Goal: Transaction & Acquisition: Purchase product/service

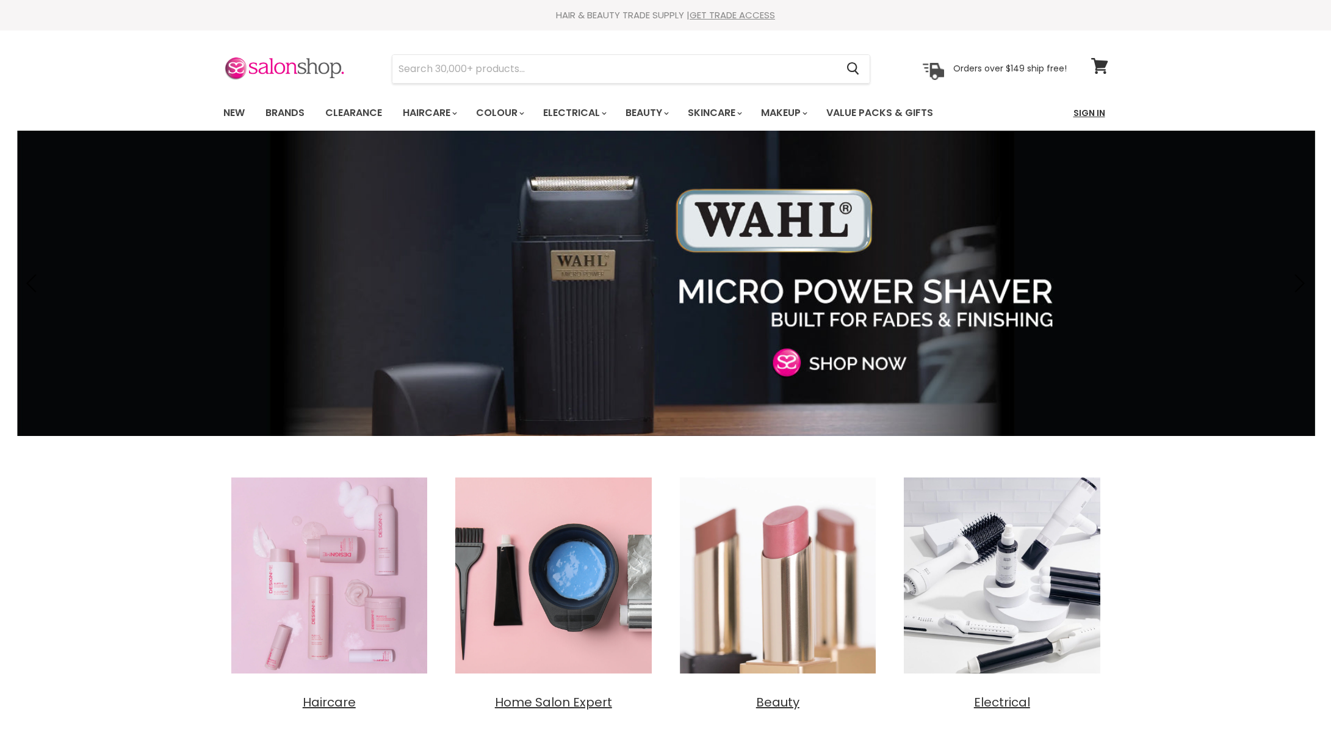
drag, startPoint x: 0, startPoint y: 0, endPoint x: 1093, endPoint y: 109, distance: 1098.5
click at [1093, 109] on link "Sign In" at bounding box center [1089, 113] width 46 height 26
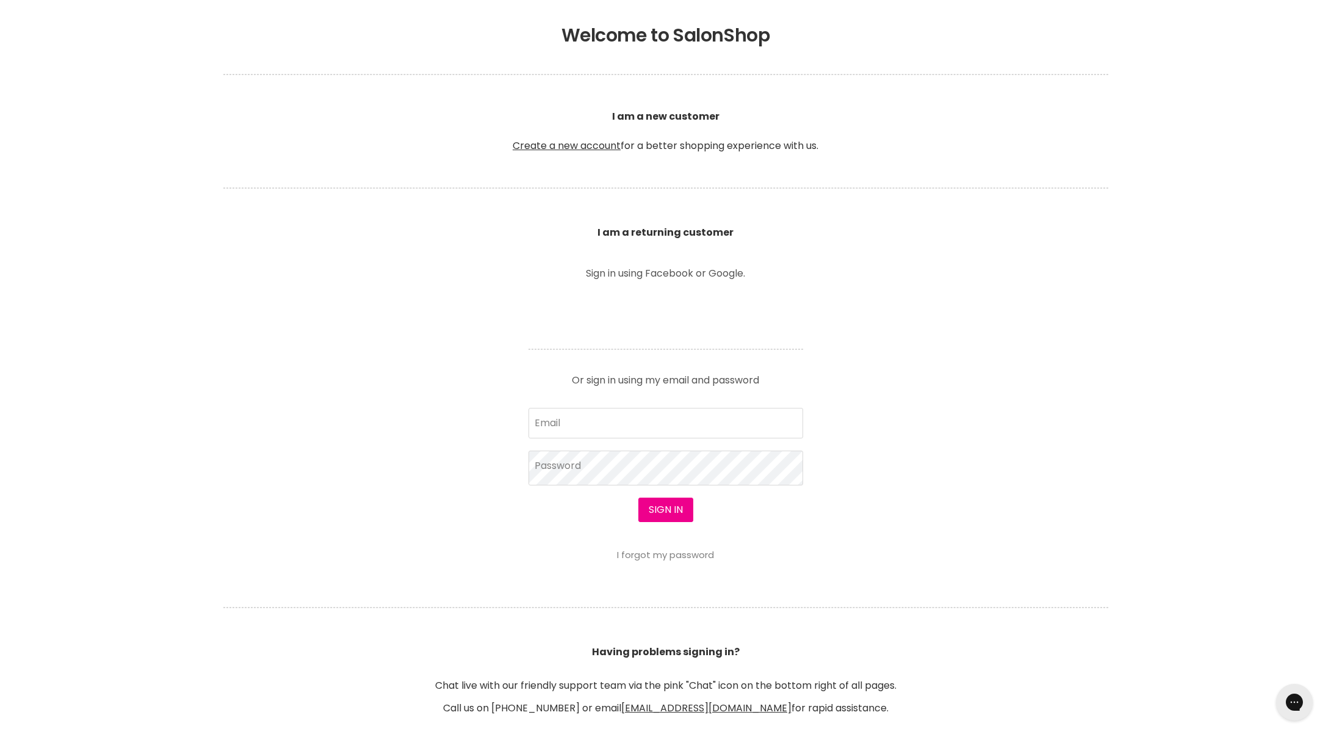
scroll to position [277, 0]
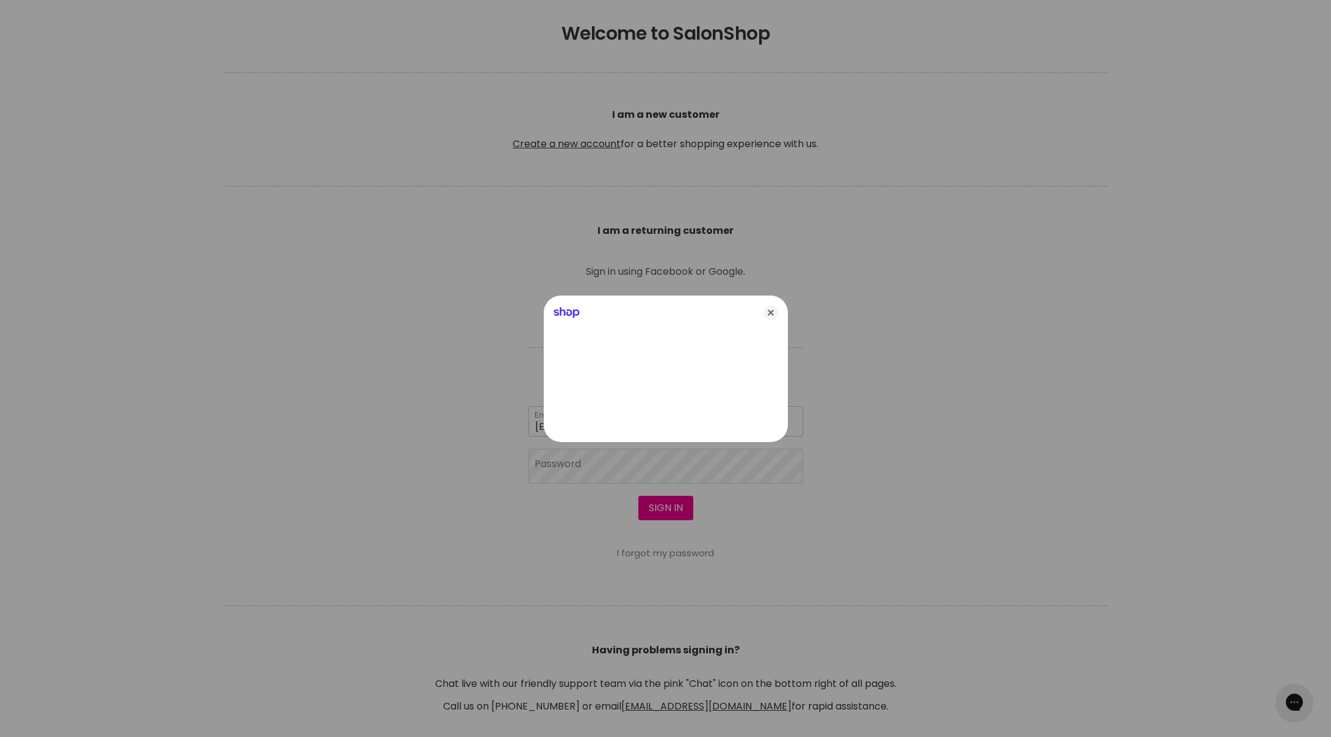
type input "gavanddebb@bigpond.com"
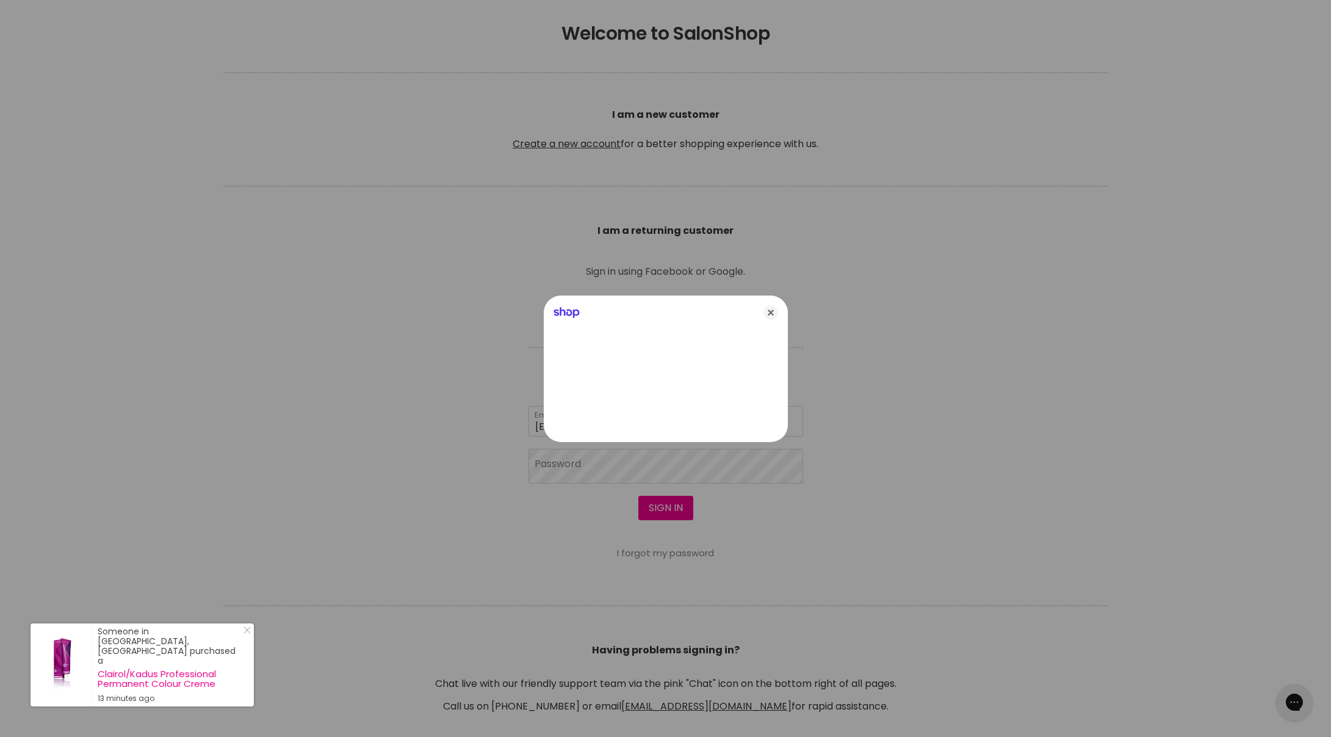
drag, startPoint x: 769, startPoint y: 308, endPoint x: 725, endPoint y: 346, distance: 58.4
click at [769, 308] on icon "Close" at bounding box center [771, 312] width 15 height 15
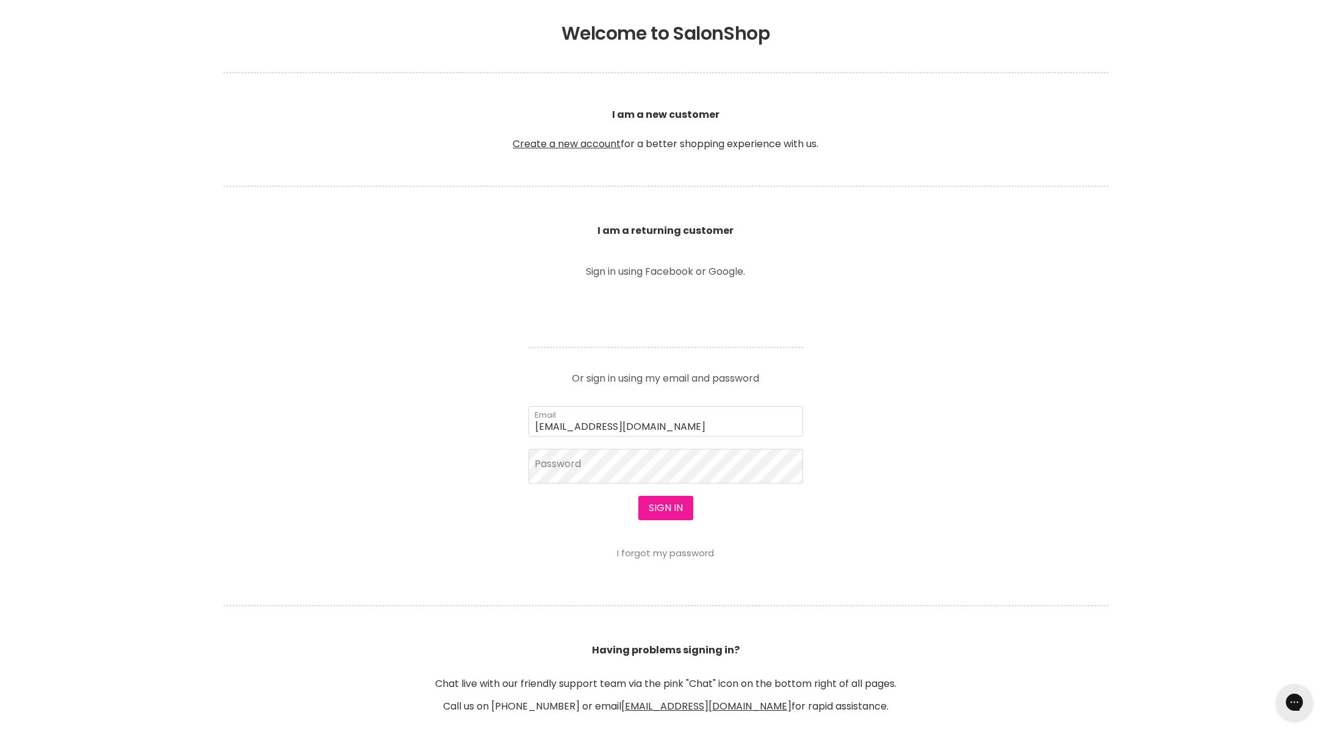
click at [668, 508] on button "Sign in" at bounding box center [665, 508] width 55 height 24
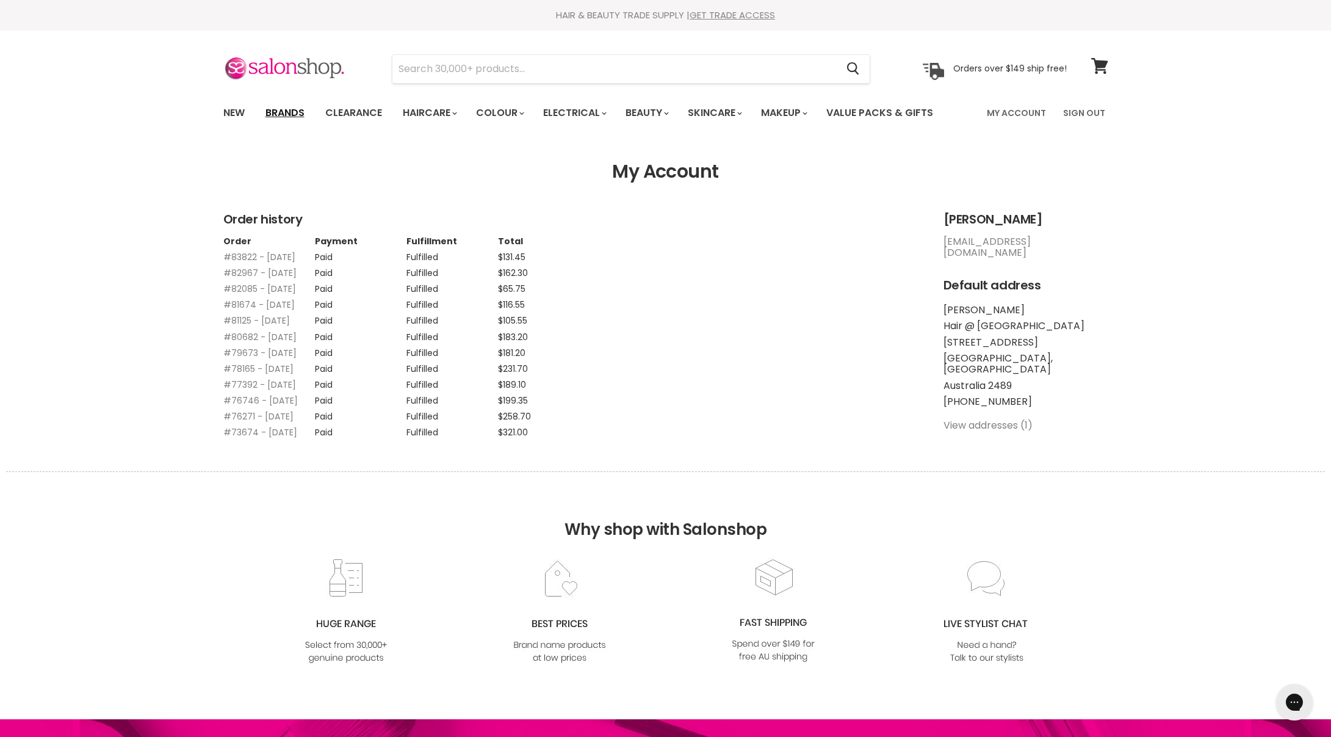
click at [286, 108] on link "Brands" at bounding box center [284, 113] width 57 height 26
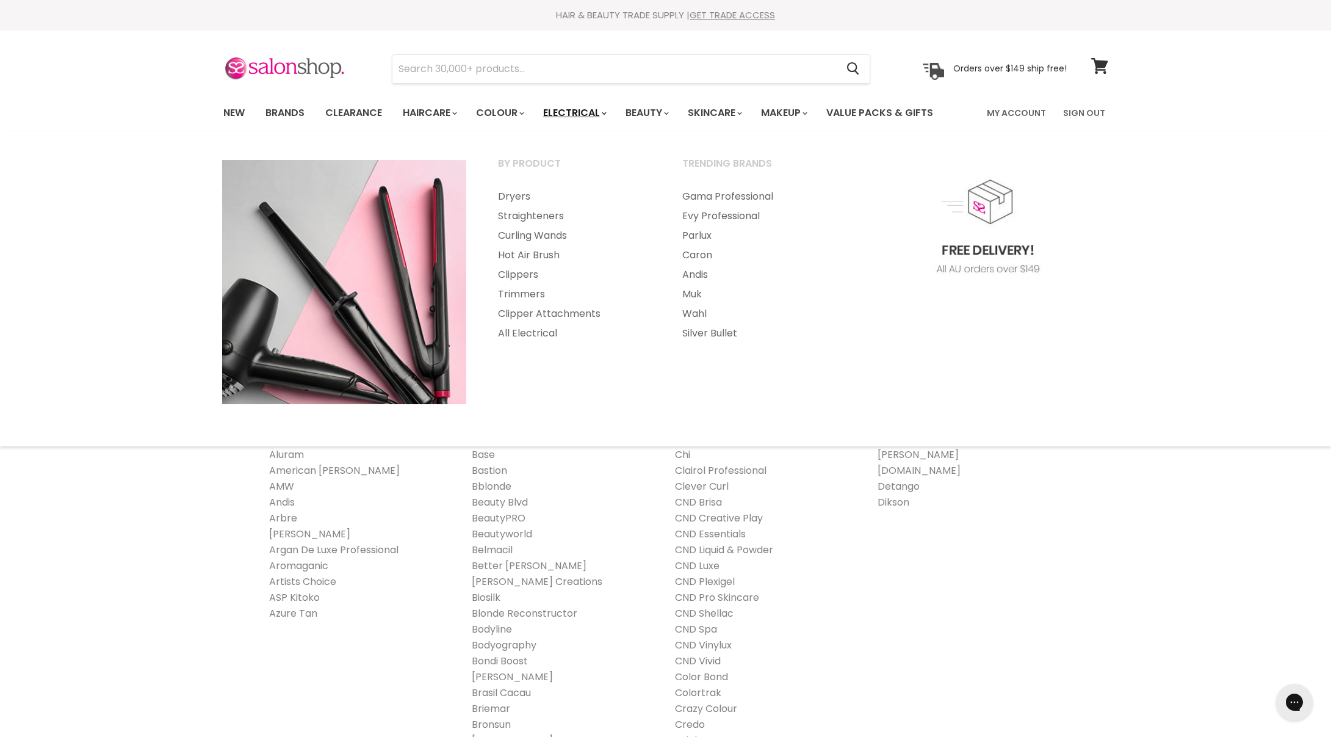
click at [591, 106] on link "Electrical" at bounding box center [574, 113] width 80 height 26
click at [516, 273] on link "Clippers" at bounding box center [574, 275] width 182 height 20
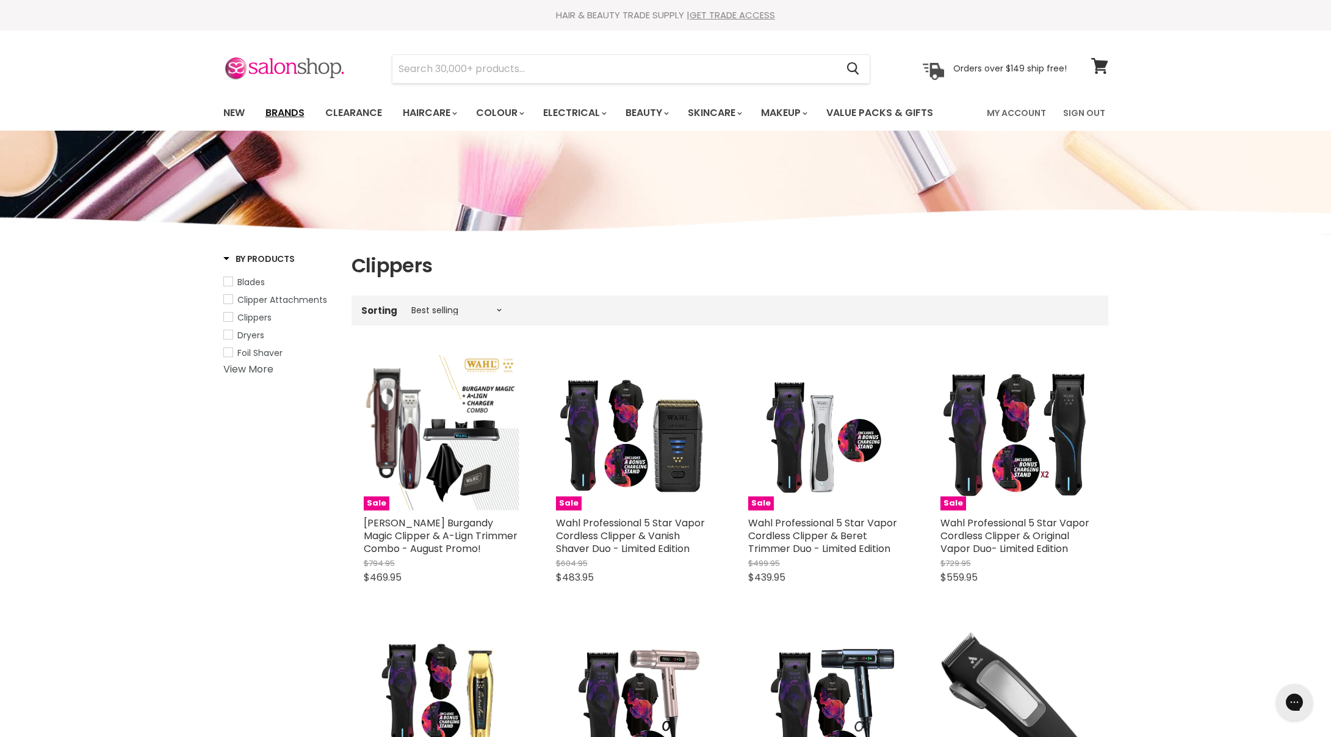
click at [292, 110] on link "Brands" at bounding box center [284, 113] width 57 height 26
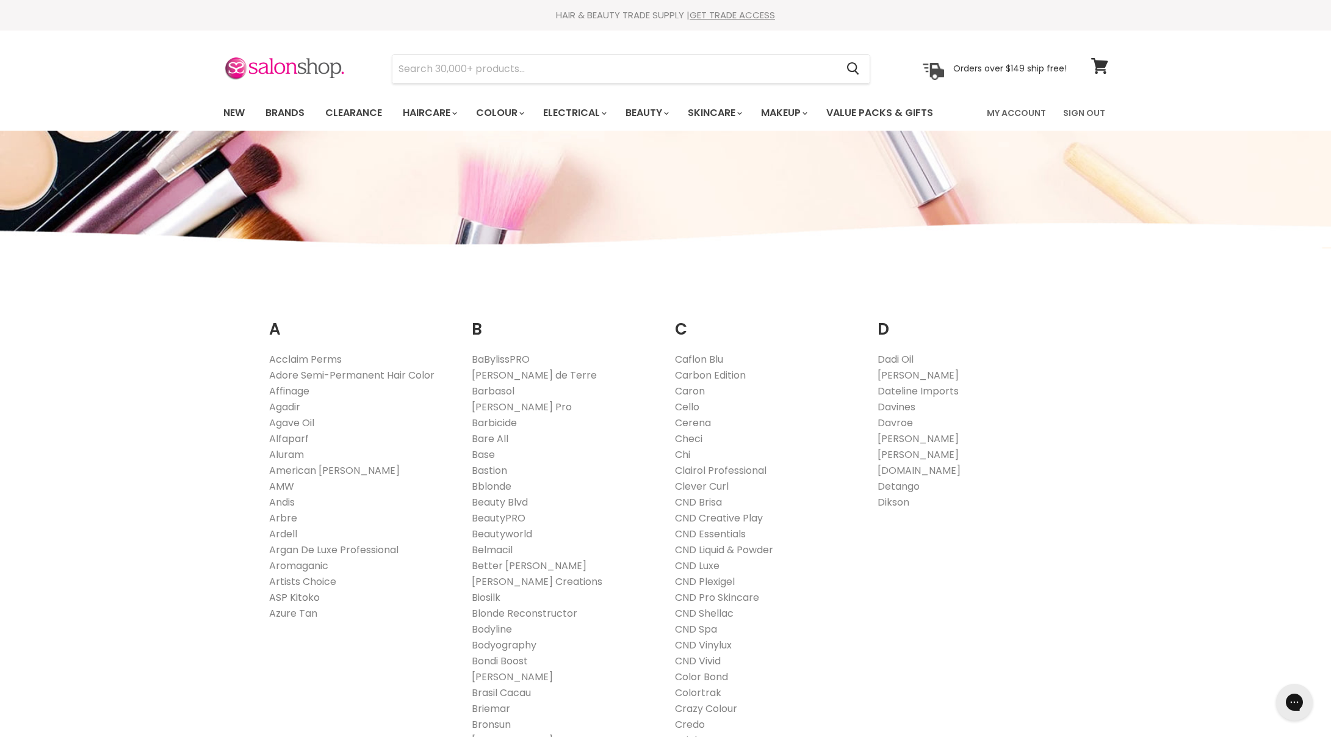
click at [278, 593] on link "ASP Kitoko" at bounding box center [294, 597] width 51 height 14
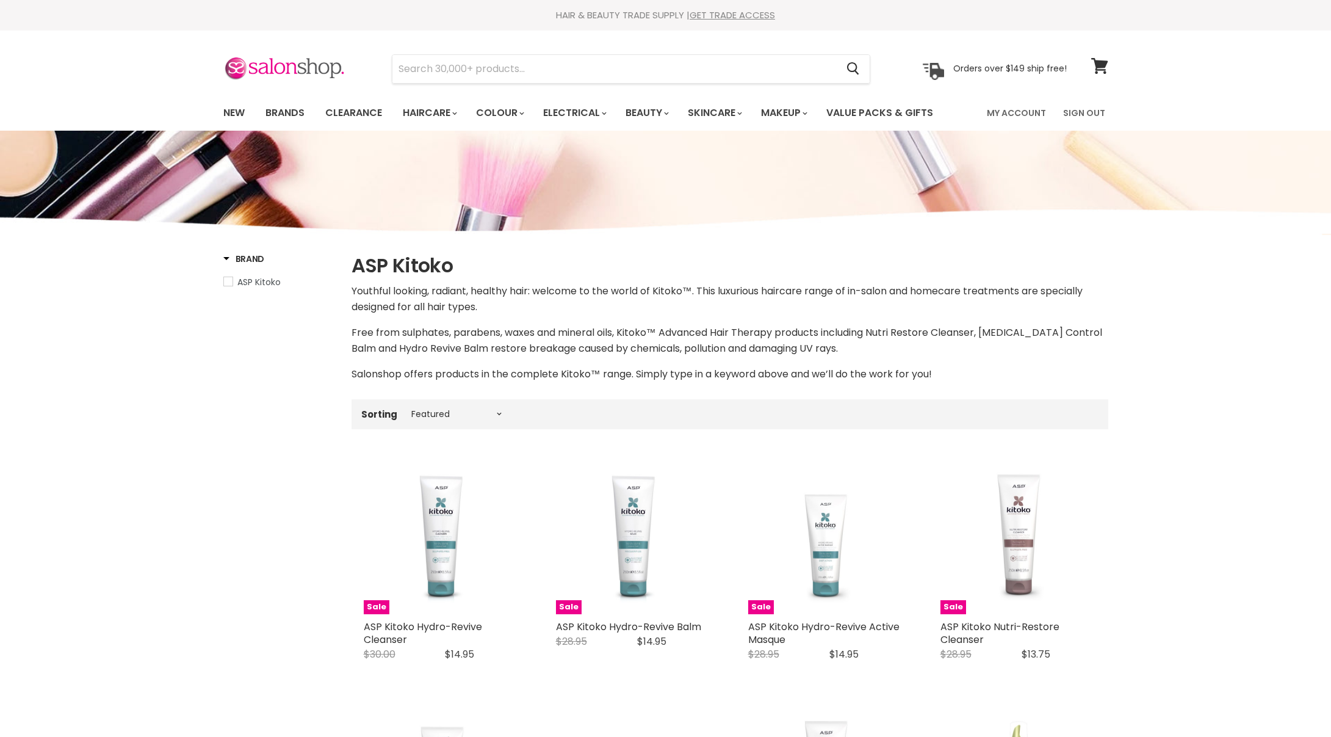
select select "manual"
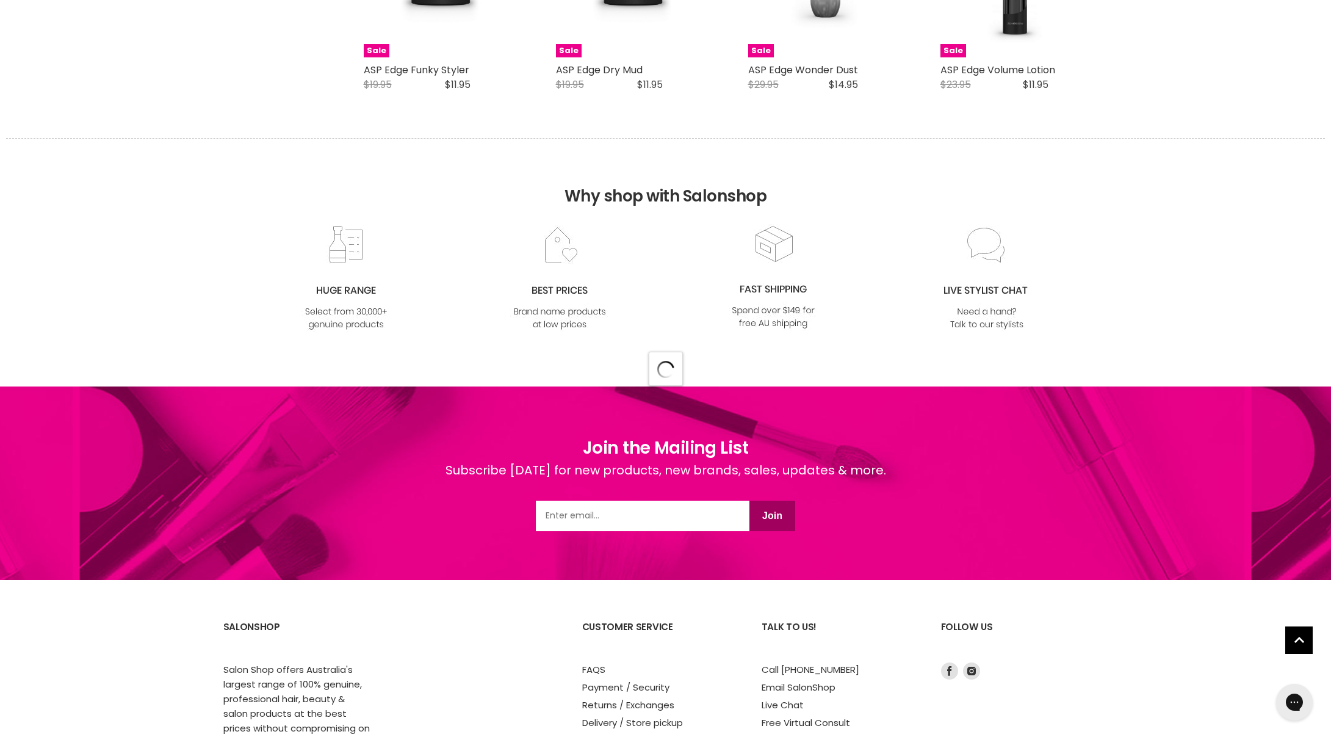
select select "manual"
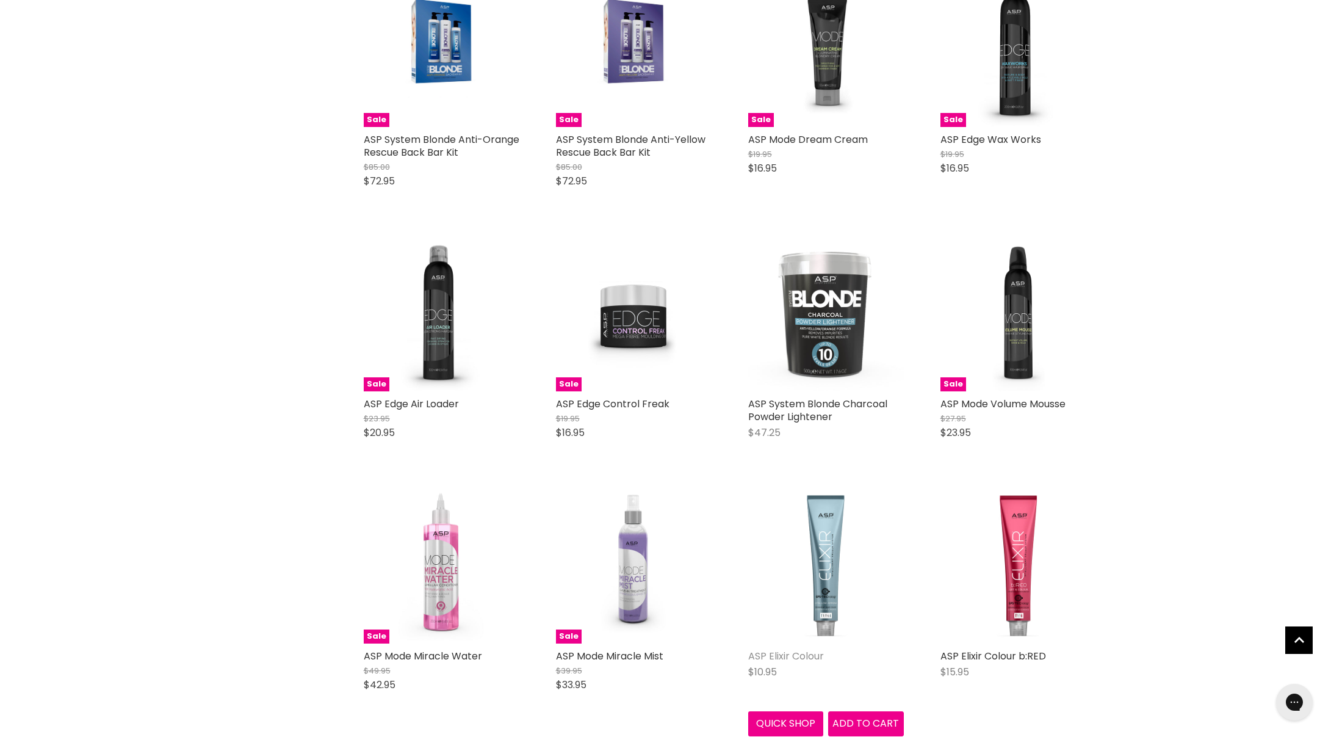
scroll to position [5563, 0]
click at [810, 648] on link "ASP Elixir Colour" at bounding box center [786, 655] width 76 height 14
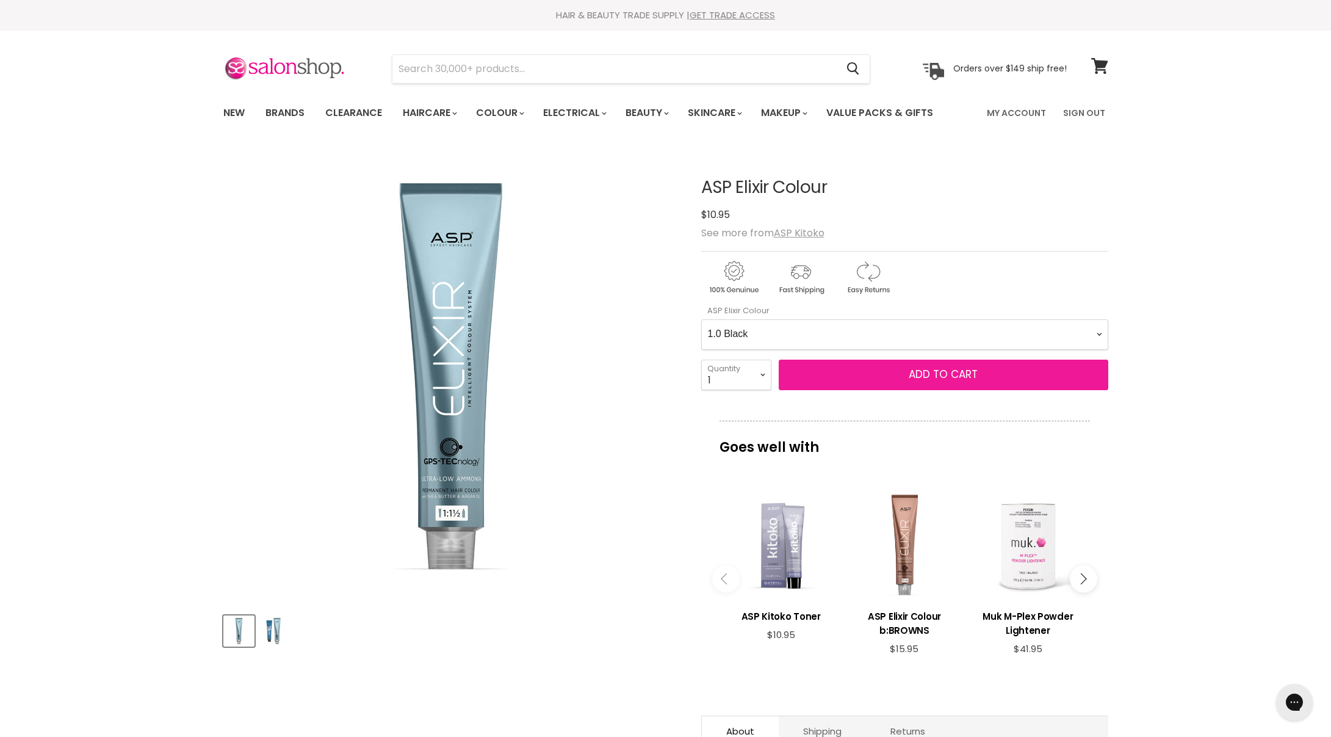
click at [944, 374] on span "Add to cart" at bounding box center [943, 374] width 69 height 15
click at [923, 372] on span "Add to cart" at bounding box center [943, 374] width 69 height 15
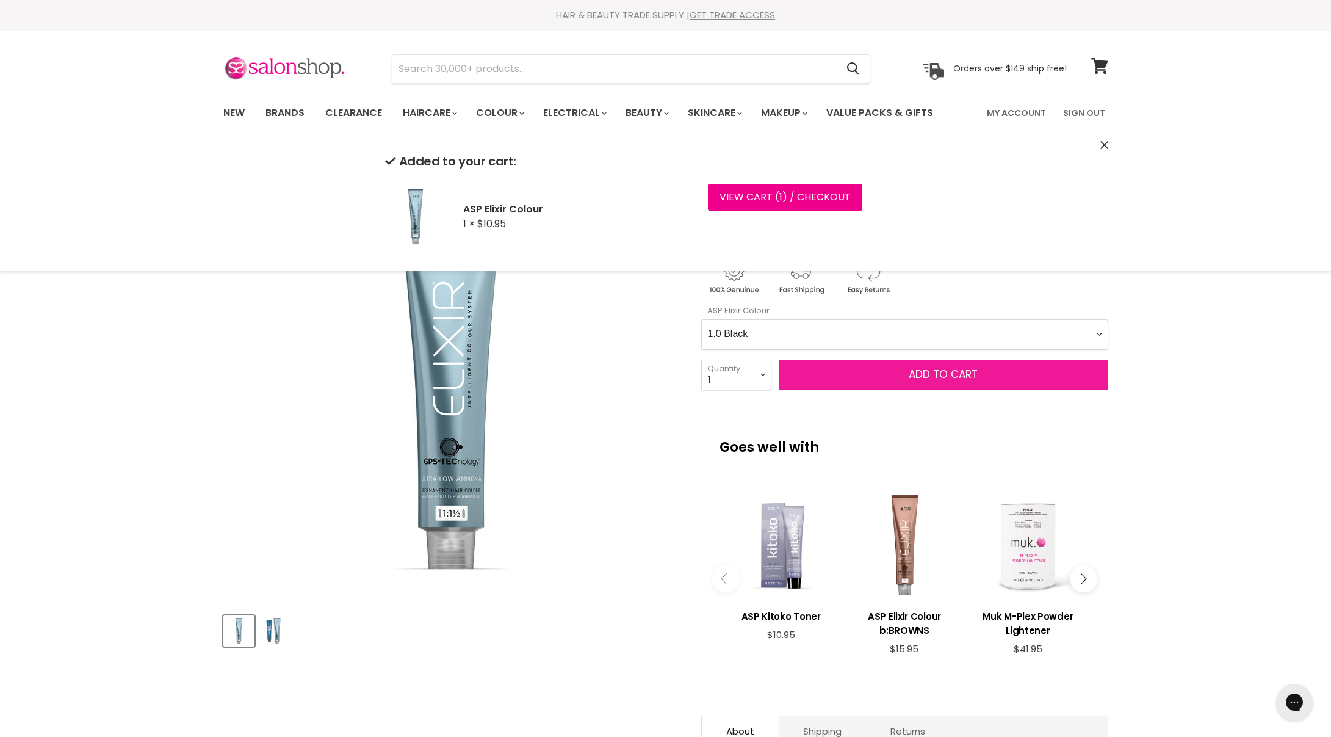
click at [890, 371] on button "Add to cart" at bounding box center [944, 375] width 330 height 31
click at [903, 370] on button "Add to cart" at bounding box center [944, 375] width 330 height 31
click at [881, 373] on button "Add to cart" at bounding box center [944, 375] width 330 height 31
click at [902, 371] on button "Add to cart" at bounding box center [944, 375] width 330 height 31
click at [872, 372] on button "Add to cart" at bounding box center [944, 375] width 330 height 31
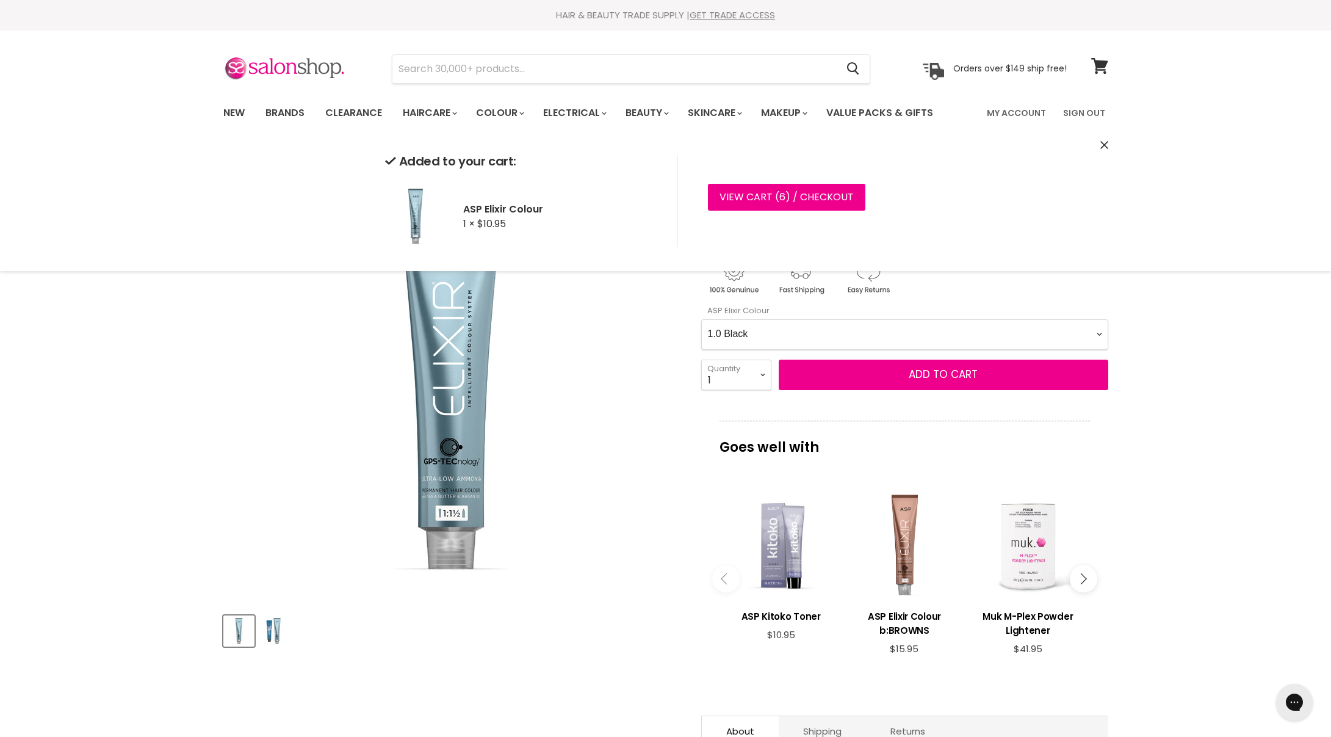
select Colour-0-0 "6.7 Dark Blue Ash Blonde"
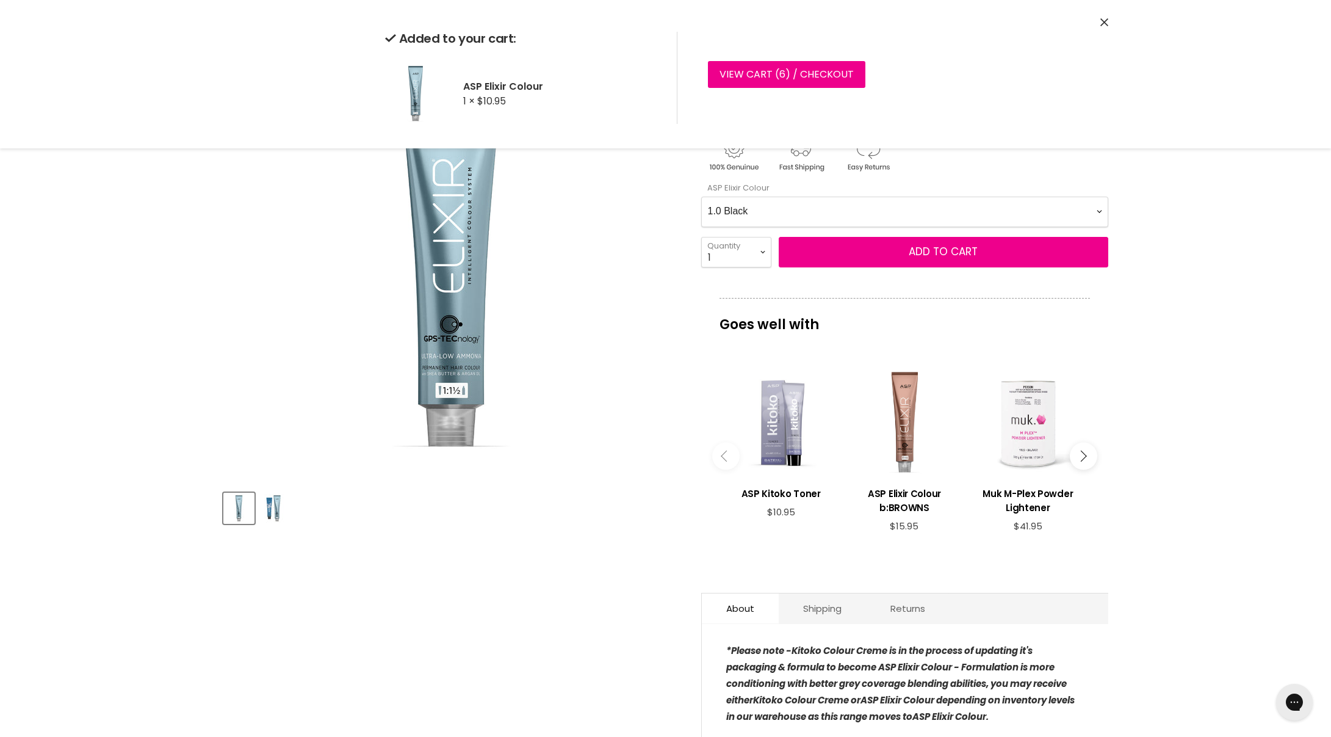
scroll to position [124, 1]
click at [886, 251] on button "Add to cart" at bounding box center [944, 251] width 330 height 31
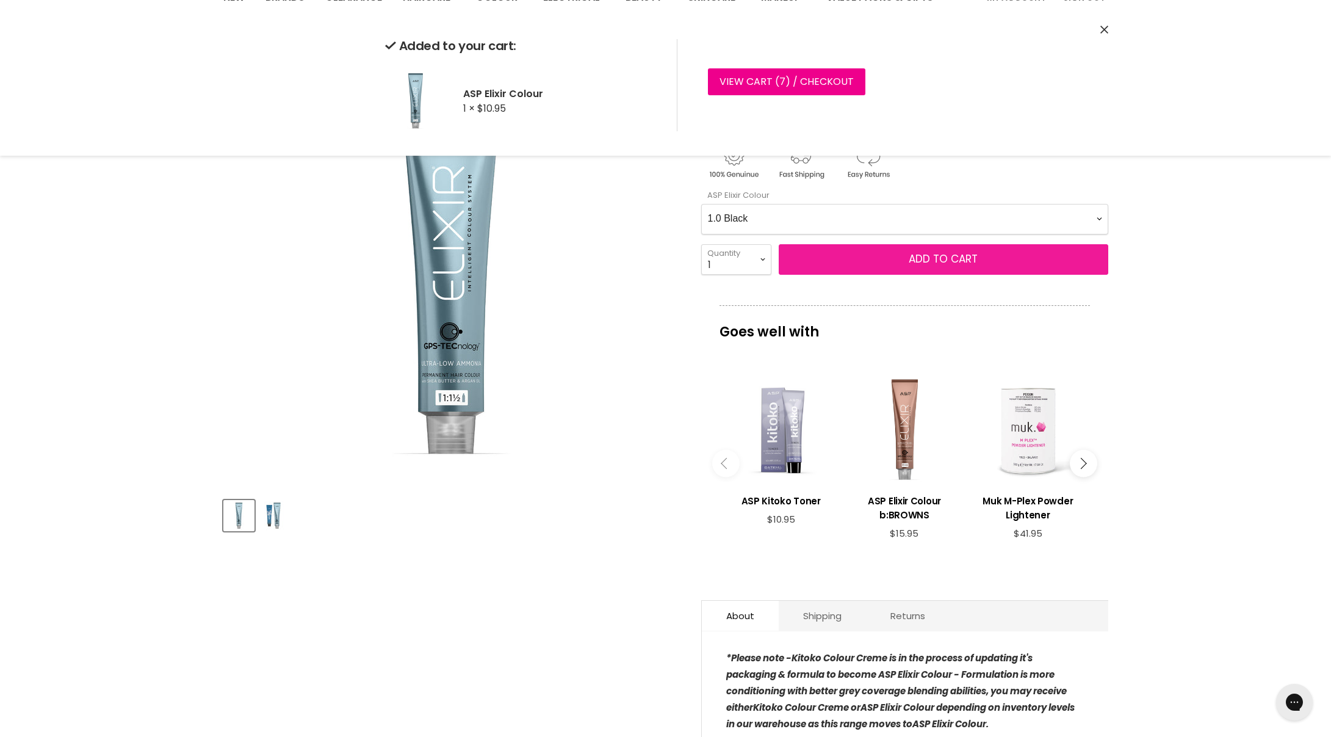
scroll to position [115, 0]
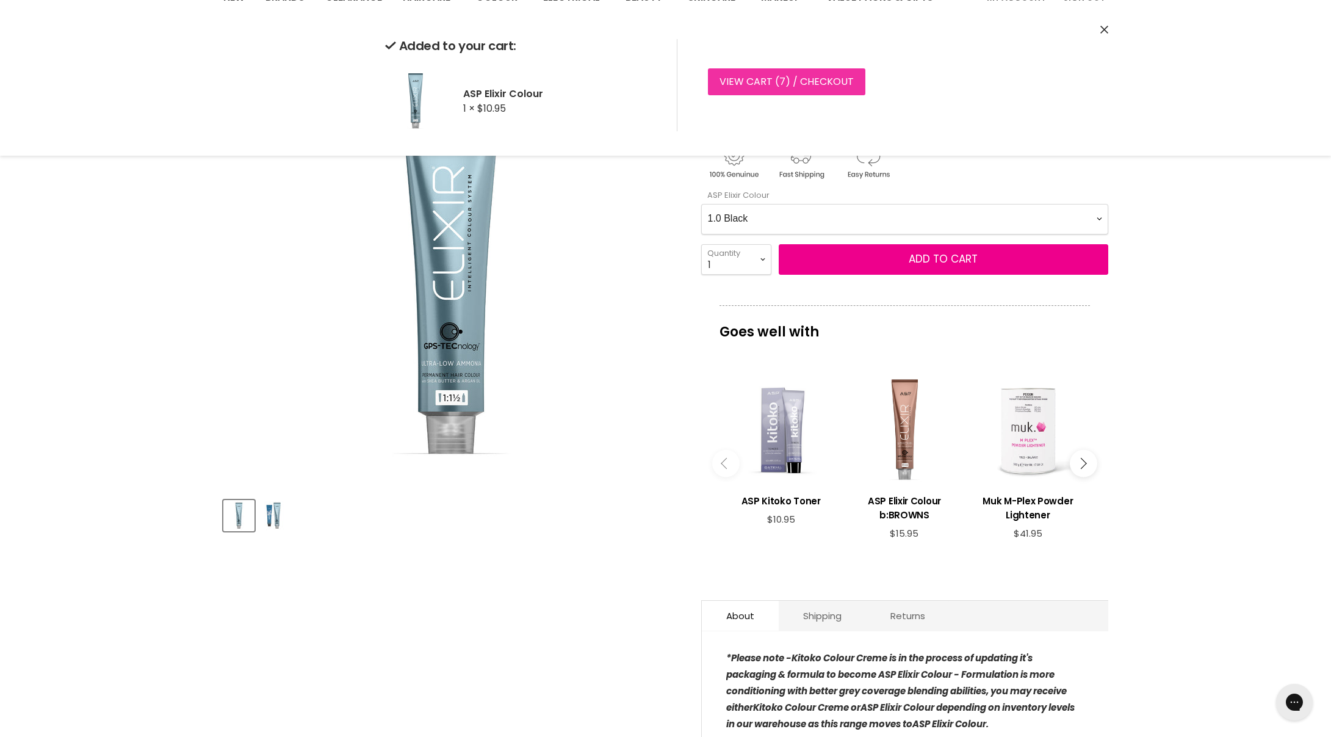
click at [784, 77] on link "View cart ( 7 ) / Checkout" at bounding box center [786, 81] width 157 height 27
